Goal: Information Seeking & Learning: Find specific fact

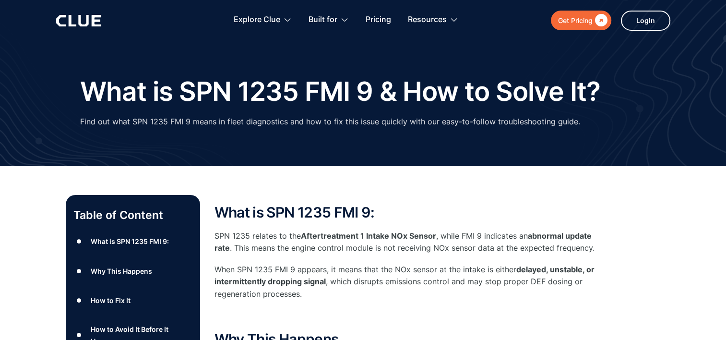
click at [200, 89] on h1 "What is SPN 1235 FMI 9 & How to Solve It?" at bounding box center [340, 91] width 520 height 29
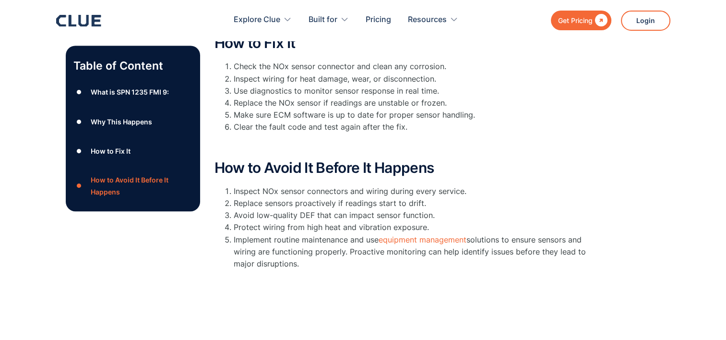
scroll to position [432, 0]
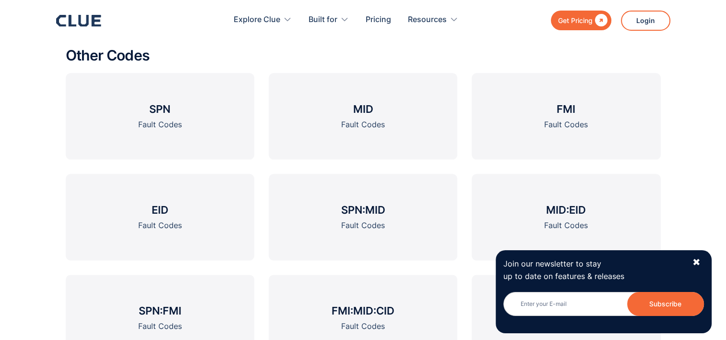
scroll to position [1151, 0]
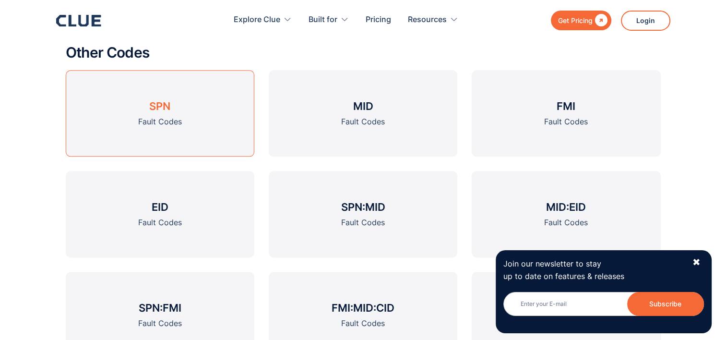
click at [158, 116] on div "Fault Codes" at bounding box center [160, 122] width 44 height 12
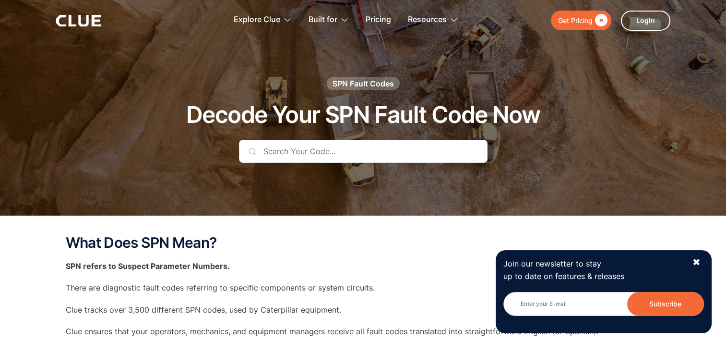
click at [318, 151] on input "text" at bounding box center [363, 151] width 248 height 23
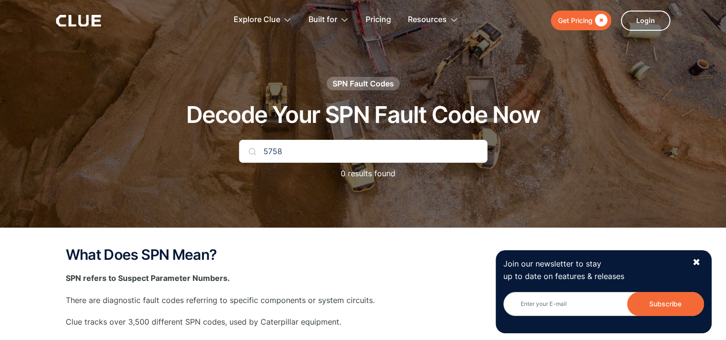
type input "5758"
